Goal: Information Seeking & Learning: Learn about a topic

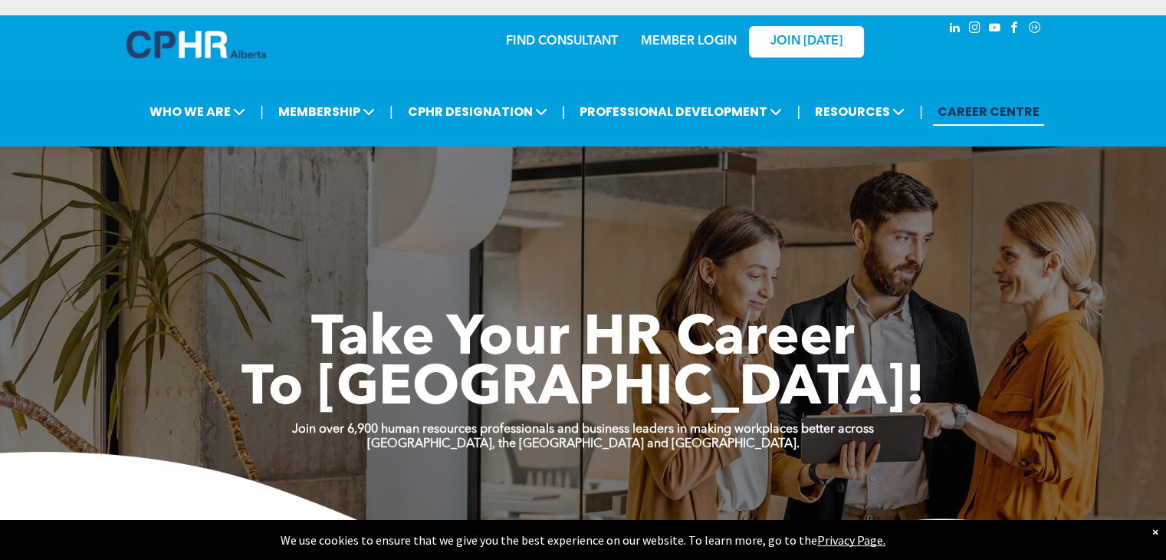
click at [225, 58] on img at bounding box center [197, 45] width 140 height 28
